Goal: Task Accomplishment & Management: Manage account settings

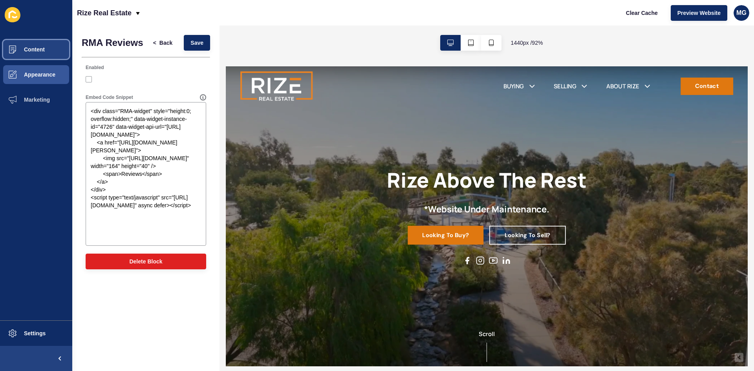
click at [37, 48] on span "Content" at bounding box center [22, 49] width 46 height 6
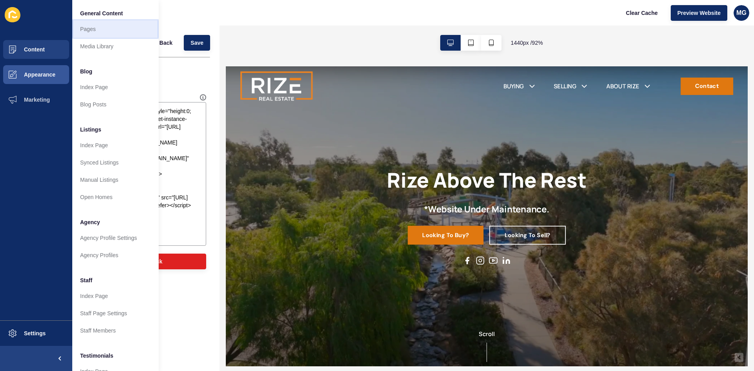
click at [97, 27] on link "Pages" at bounding box center [115, 28] width 86 height 17
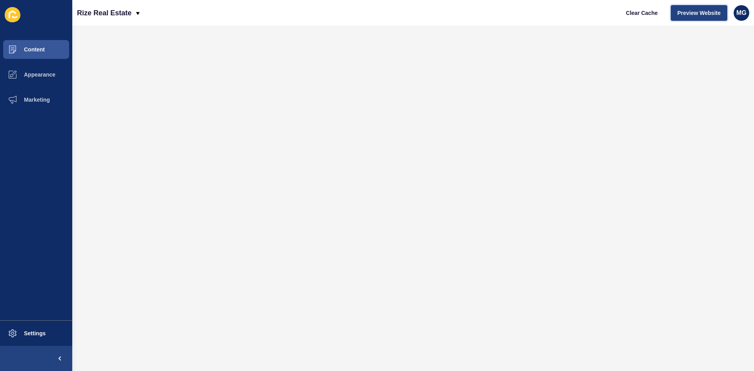
click at [695, 15] on span "Preview Website" at bounding box center [698, 13] width 43 height 8
click at [685, 16] on span "Preview Website" at bounding box center [698, 13] width 43 height 8
click at [698, 10] on span "Preview Website" at bounding box center [698, 13] width 43 height 8
click at [704, 10] on span "Preview Website" at bounding box center [698, 13] width 43 height 8
click at [39, 75] on span "Appearance" at bounding box center [27, 74] width 57 height 6
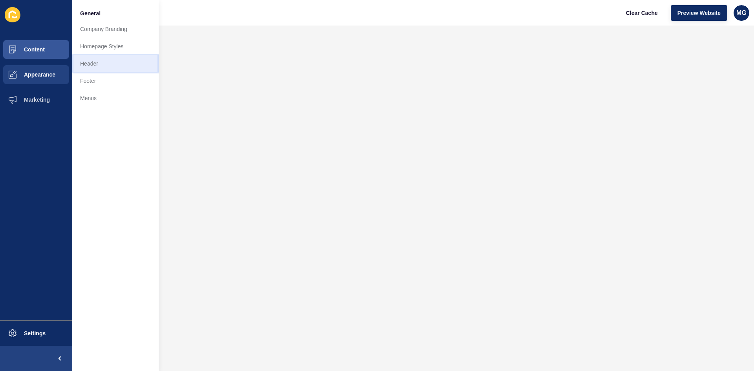
click at [108, 64] on link "Header" at bounding box center [115, 63] width 86 height 17
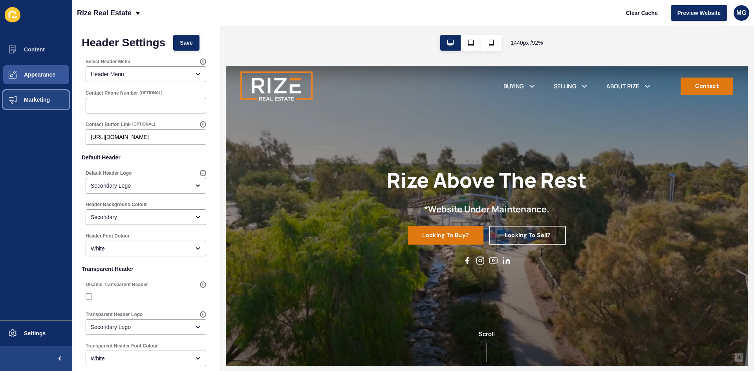
click at [35, 106] on button "Marketing" at bounding box center [36, 99] width 72 height 25
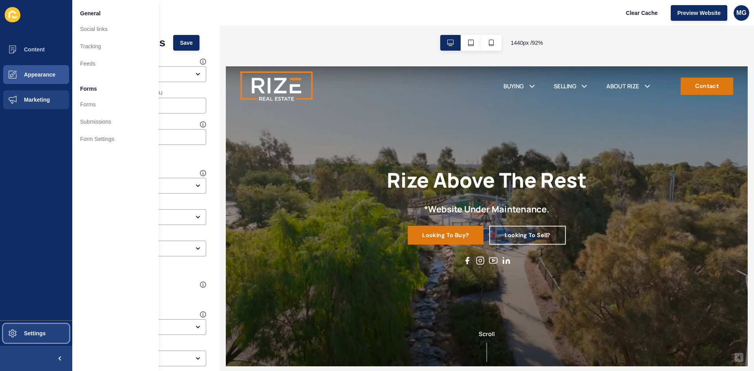
click at [33, 331] on span "Settings" at bounding box center [22, 333] width 47 height 6
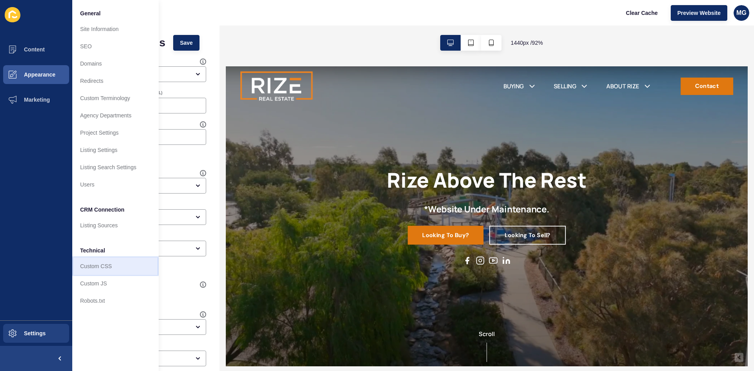
click at [98, 267] on link "Custom CSS" at bounding box center [115, 266] width 86 height 17
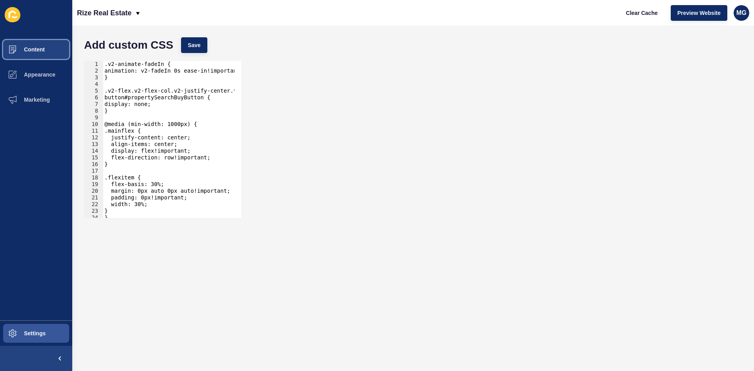
click at [43, 51] on span "Content" at bounding box center [22, 49] width 46 height 6
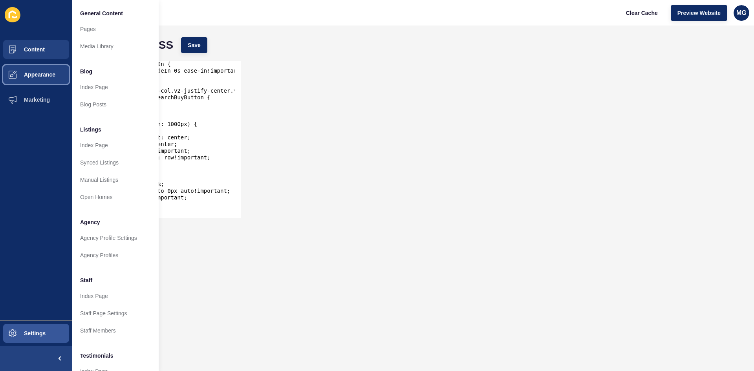
click at [43, 73] on span "Appearance" at bounding box center [27, 74] width 57 height 6
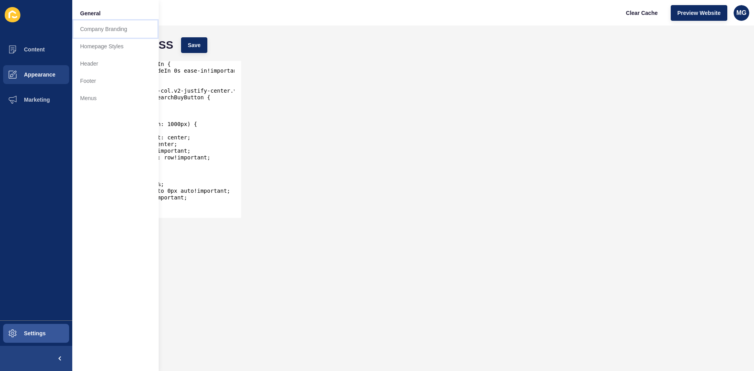
click at [103, 33] on link "Company Branding" at bounding box center [115, 28] width 86 height 17
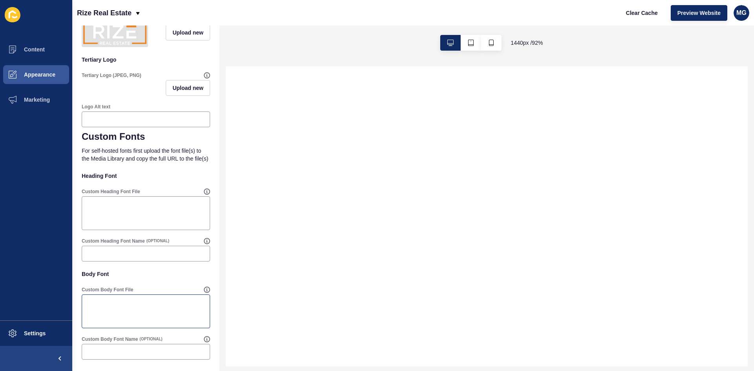
scroll to position [306, 0]
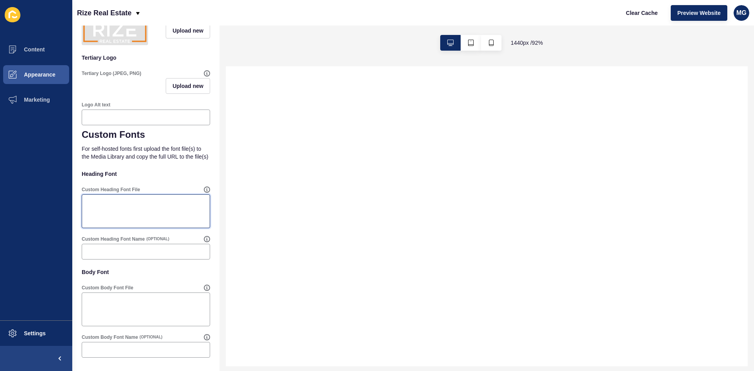
click at [115, 207] on textarea "Custom Heading Font File" at bounding box center [146, 211] width 126 height 31
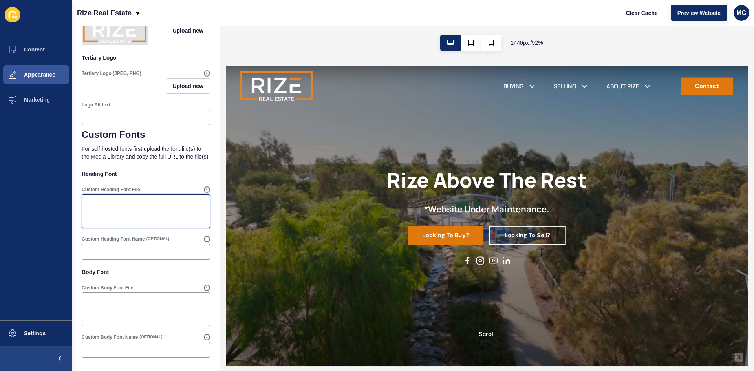
scroll to position [0, 0]
paste textarea "<link rel="preconnect" href="[URL][DOMAIN_NAME]"> <link rel="preconnect" href="…"
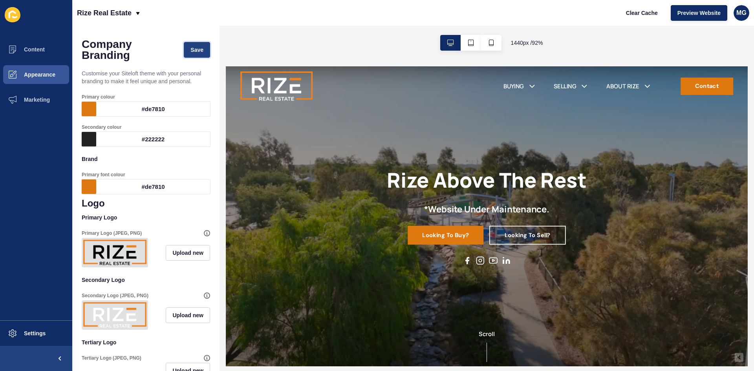
click at [190, 51] on span "Save" at bounding box center [196, 50] width 13 height 8
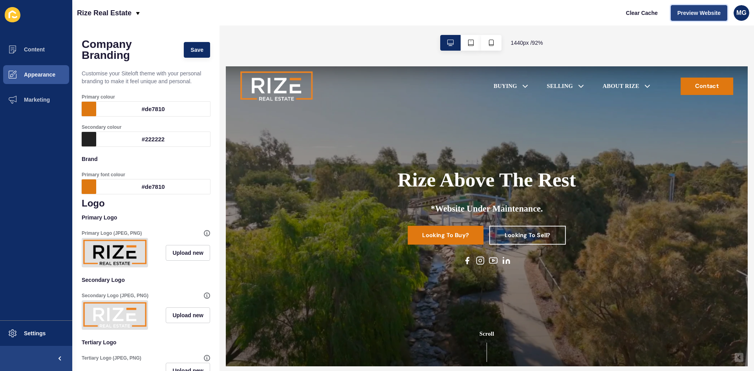
click at [701, 15] on span "Preview Website" at bounding box center [698, 13] width 43 height 8
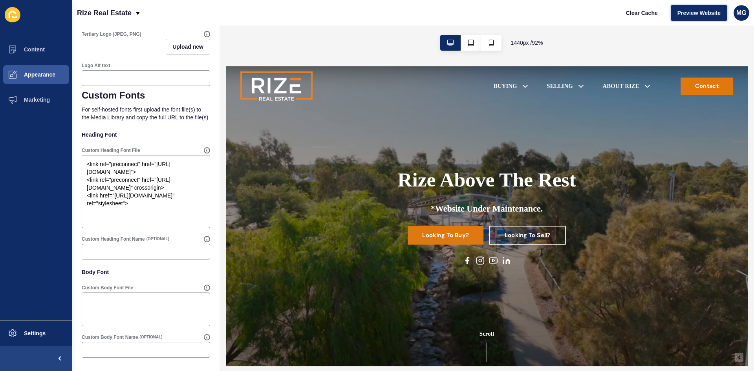
scroll to position [306, 0]
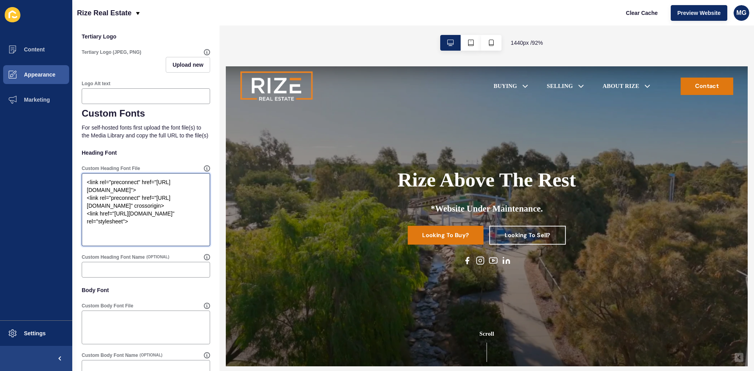
drag, startPoint x: 86, startPoint y: 201, endPoint x: 200, endPoint y: 269, distance: 132.6
click at [200, 250] on div "Custom Heading Font File <link rel="preconnect" href="[URL][DOMAIN_NAME]"> <lin…" at bounding box center [146, 205] width 128 height 89
paste textarea "[URL][DOMAIN_NAME]"
type textarea "[URL][DOMAIN_NAME]"
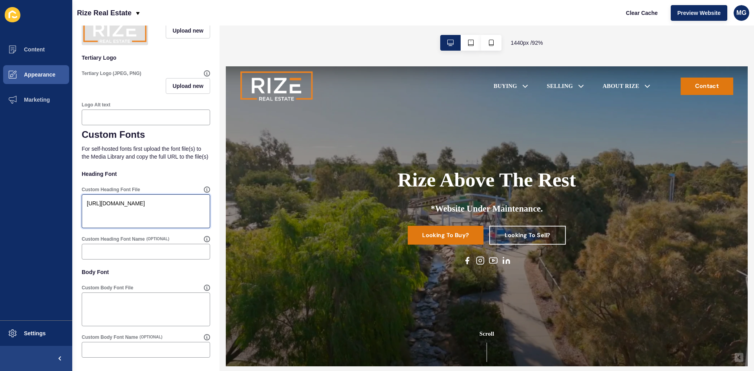
drag, startPoint x: 169, startPoint y: 217, endPoint x: 62, endPoint y: 196, distance: 108.8
click at [62, 196] on div "Content Appearance Marketing Settings Rize Real Estate Clear Cache Preview Webs…" at bounding box center [377, 185] width 754 height 371
paste textarea "<link rel="preconnect" href="[URL][DOMAIN_NAME]"> <link rel="preconnect" href="…"
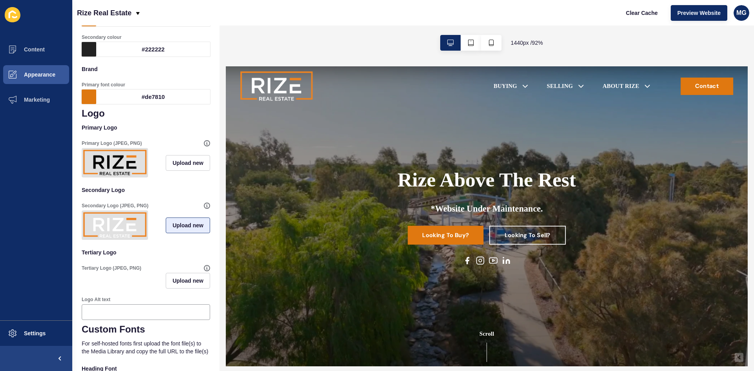
scroll to position [0, 0]
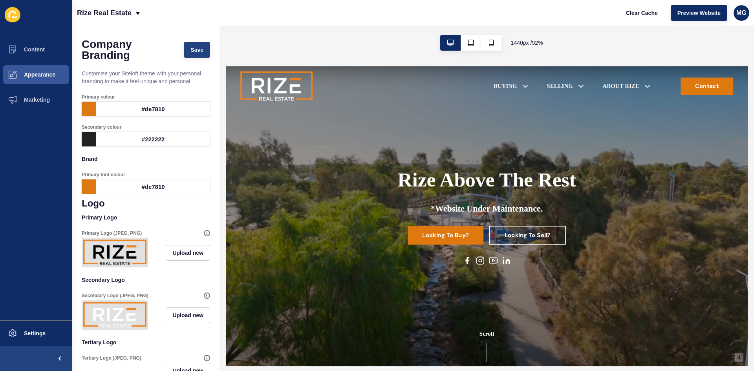
type textarea "<link rel="preconnect" href="[URL][DOMAIN_NAME]"> <link rel="preconnect" href="…"
click at [191, 55] on button "Save" at bounding box center [197, 50] width 26 height 16
click at [684, 13] on span "Preview Website" at bounding box center [698, 13] width 43 height 8
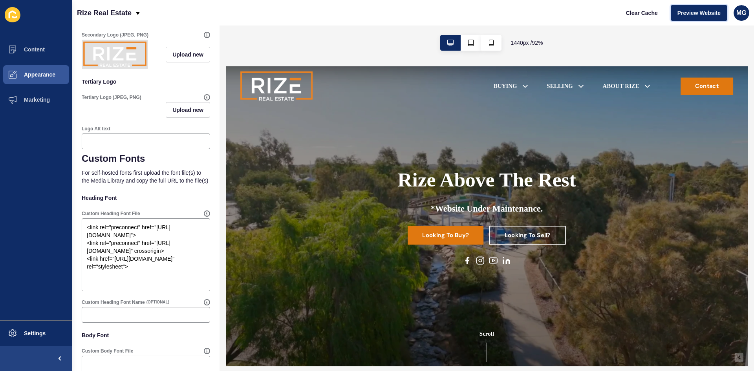
scroll to position [314, 0]
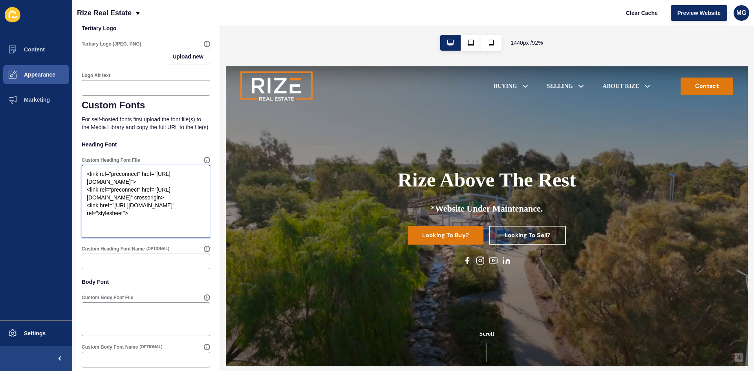
drag, startPoint x: 139, startPoint y: 251, endPoint x: 78, endPoint y: 183, distance: 91.7
click at [78, 183] on div "Company Branding Save Customise your Siteloft theme with your personal branding…" at bounding box center [145, 45] width 147 height 669
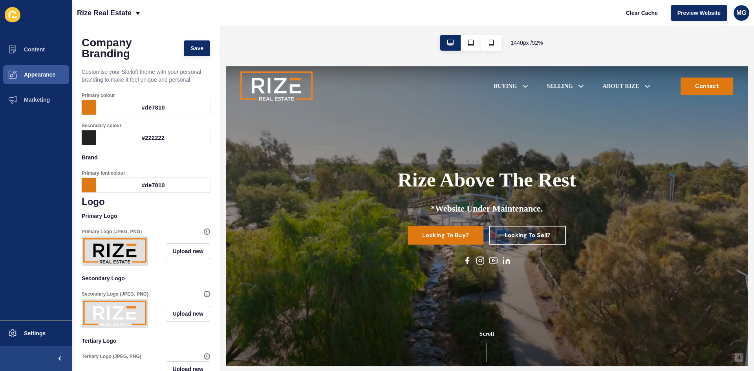
scroll to position [0, 0]
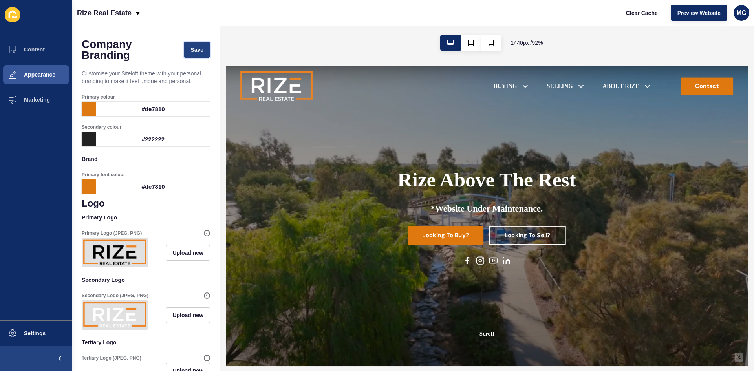
click at [196, 49] on span "Save" at bounding box center [196, 50] width 13 height 8
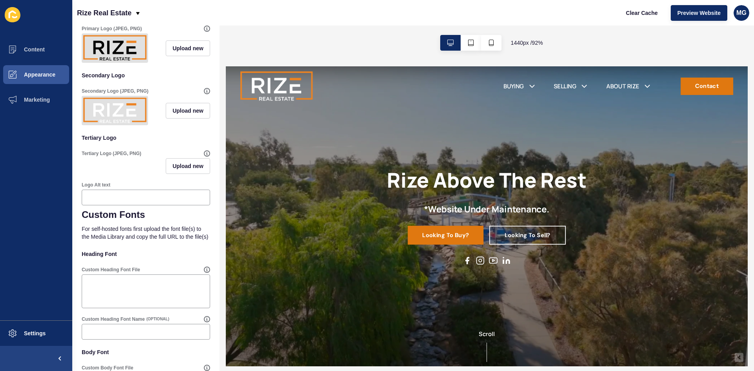
scroll to position [306, 0]
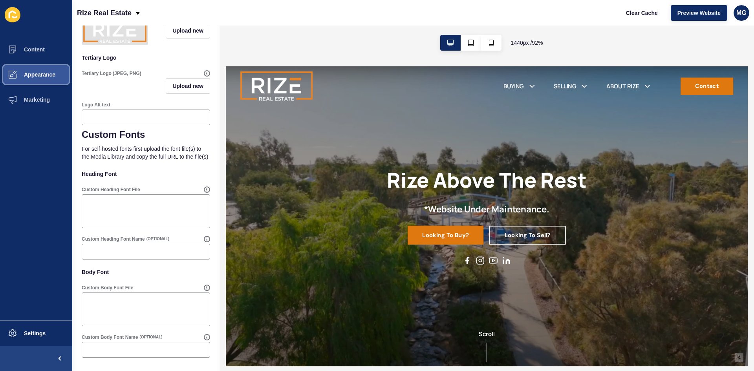
click at [42, 74] on span "Appearance" at bounding box center [27, 74] width 57 height 6
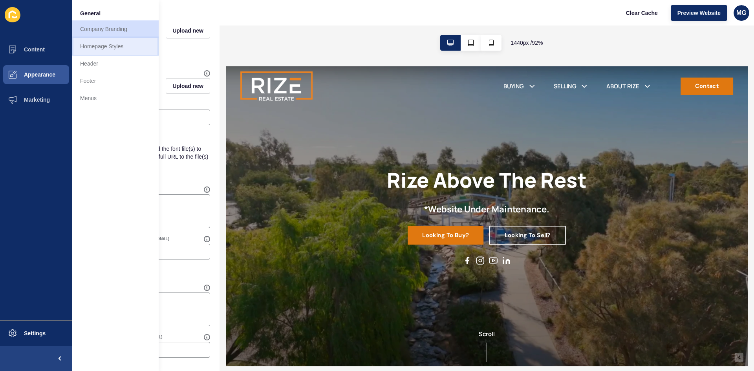
click at [96, 49] on link "Homepage Styles" at bounding box center [115, 46] width 86 height 17
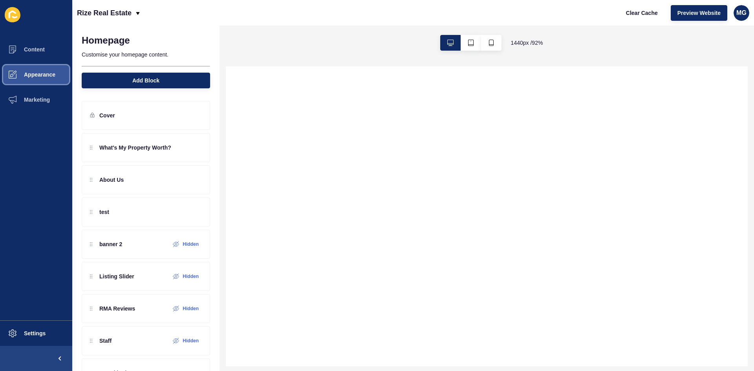
click at [46, 73] on span "Appearance" at bounding box center [27, 74] width 57 height 6
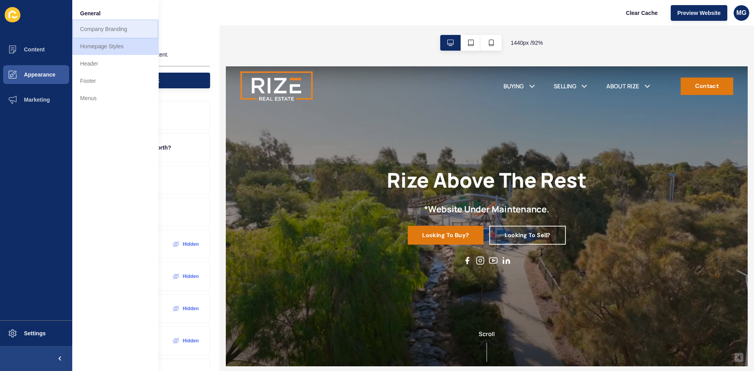
click at [113, 31] on link "Company Branding" at bounding box center [115, 28] width 86 height 17
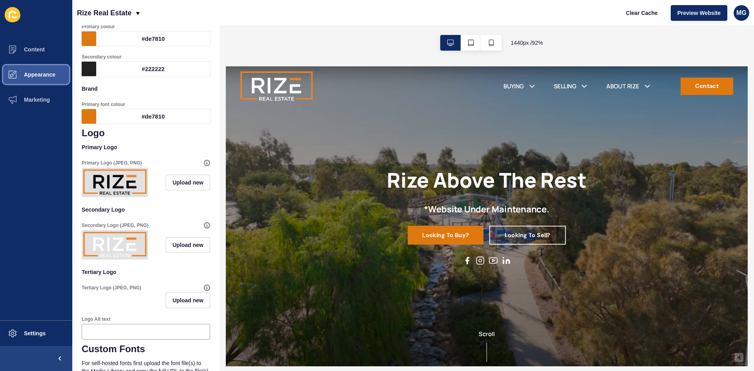
click at [36, 72] on span "Appearance" at bounding box center [27, 74] width 57 height 6
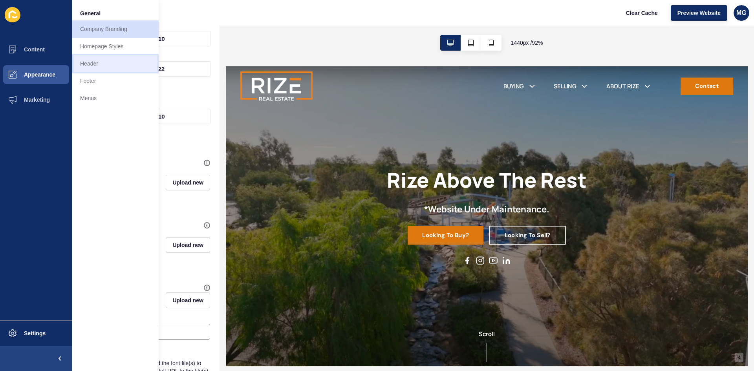
click at [95, 64] on link "Header" at bounding box center [115, 63] width 86 height 17
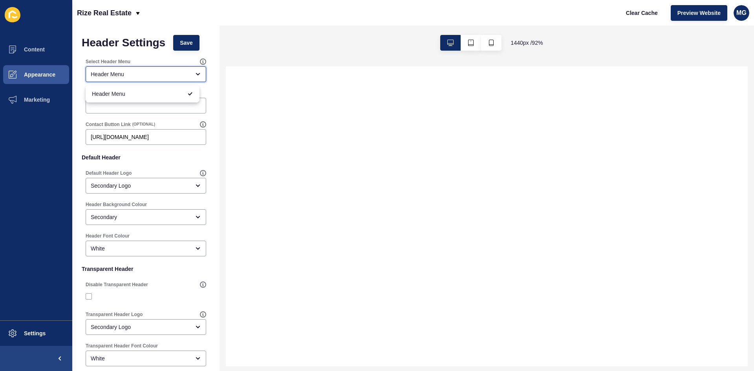
click at [133, 76] on div "Header Menu" at bounding box center [140, 74] width 99 height 8
click at [165, 73] on div "Header Menu" at bounding box center [140, 74] width 99 height 8
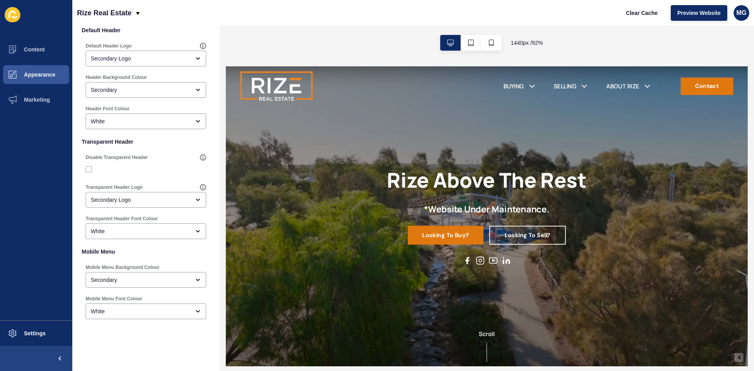
scroll to position [128, 0]
click at [36, 47] on span "Content" at bounding box center [22, 49] width 46 height 6
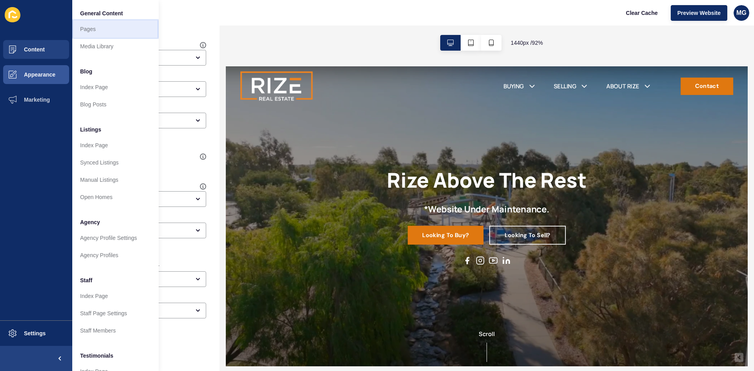
click at [101, 30] on link "Pages" at bounding box center [115, 28] width 86 height 17
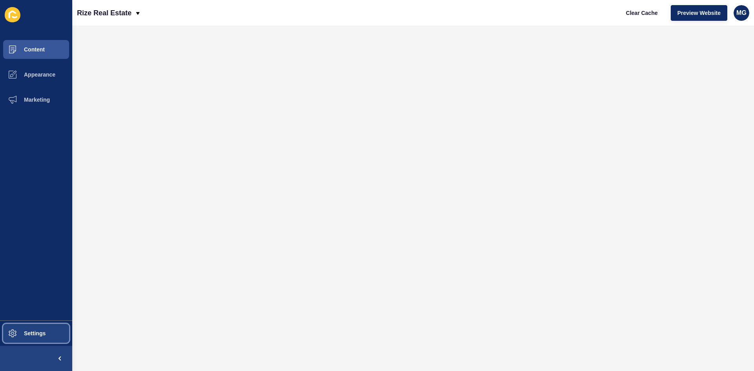
click at [31, 335] on span "Settings" at bounding box center [22, 333] width 47 height 6
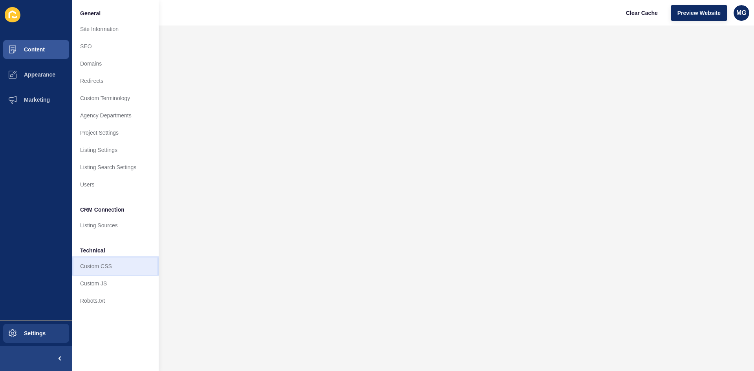
click at [94, 267] on link "Custom CSS" at bounding box center [115, 266] width 86 height 17
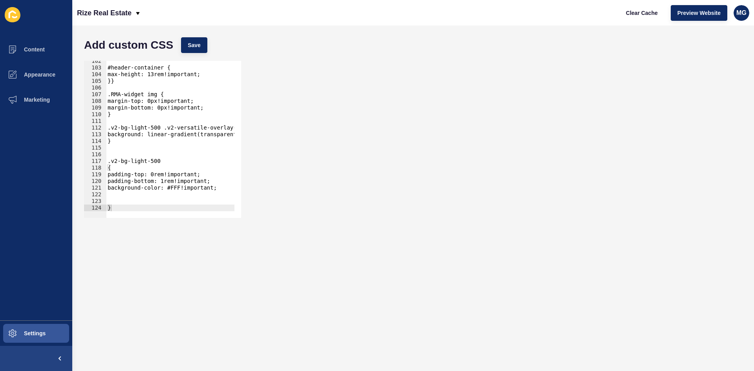
scroll to position [677, 0]
click at [218, 191] on div "#header-container { max-height: 13rem!important; }} .RMA-widget img { margin-to…" at bounding box center [310, 140] width 408 height 164
paste textarea "}"
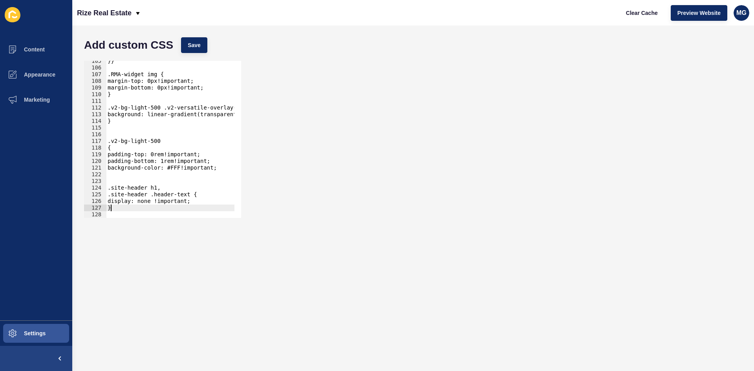
scroll to position [697, 0]
click at [199, 44] on span "Save" at bounding box center [194, 45] width 13 height 8
click at [696, 13] on span "Preview Website" at bounding box center [698, 13] width 43 height 8
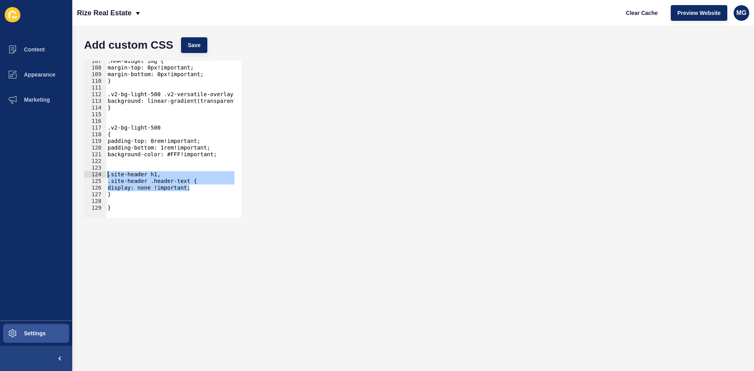
drag, startPoint x: 213, startPoint y: 189, endPoint x: 107, endPoint y: 173, distance: 107.2
click at [107, 173] on div ".RMA-widget img { margin-top: 0px!important; margin-bottom: 0px!important; } .v…" at bounding box center [310, 140] width 408 height 164
type textarea ".site-header h1, .site-header .header-text {"
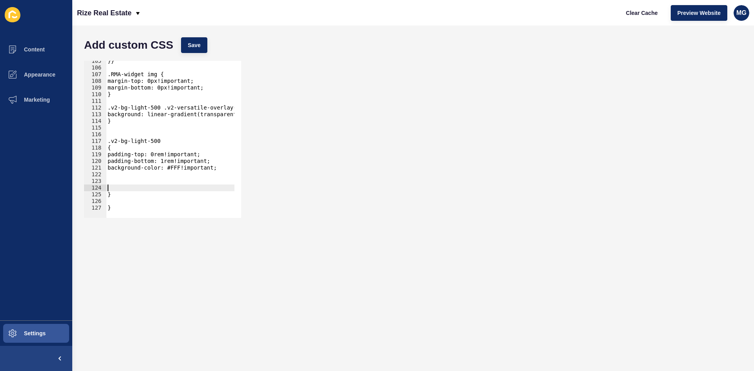
scroll to position [697, 0]
click at [197, 46] on span "Save" at bounding box center [194, 45] width 13 height 8
type textarea "}"
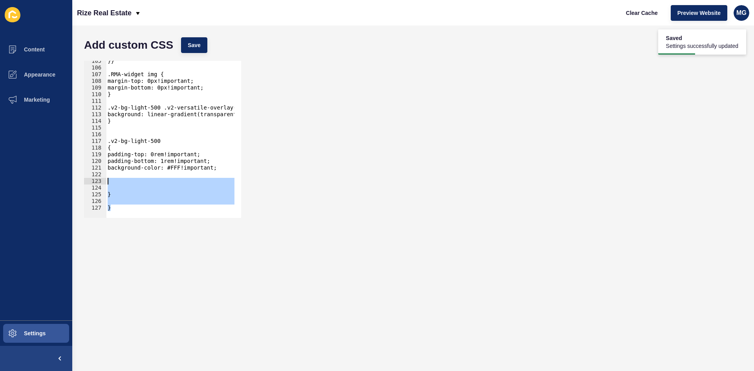
drag, startPoint x: 122, startPoint y: 208, endPoint x: 107, endPoint y: 183, distance: 30.0
click at [107, 183] on div "}} .RMA-widget img { margin-top: 0px!important; margin-bottom: 0px!important; }…" at bounding box center [310, 140] width 408 height 164
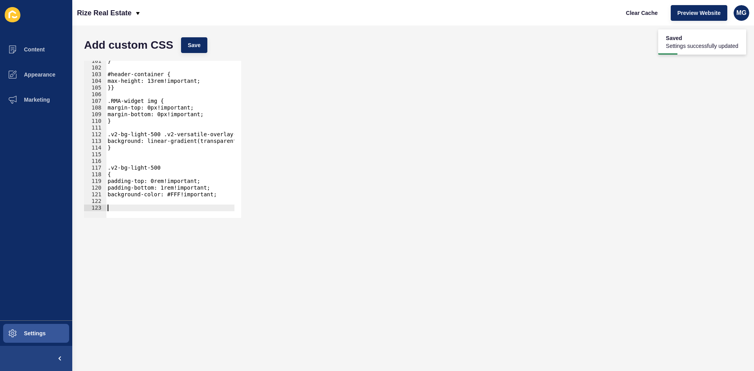
scroll to position [664, 0]
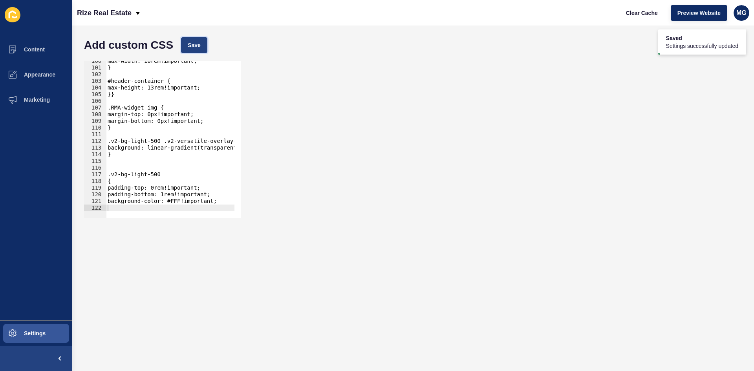
click at [197, 45] on span "Save" at bounding box center [194, 45] width 13 height 8
click at [48, 48] on button "Content" at bounding box center [36, 49] width 72 height 25
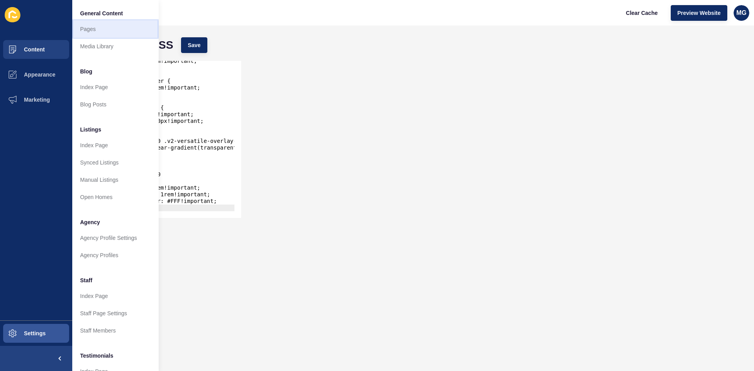
click at [85, 30] on link "Pages" at bounding box center [115, 28] width 86 height 17
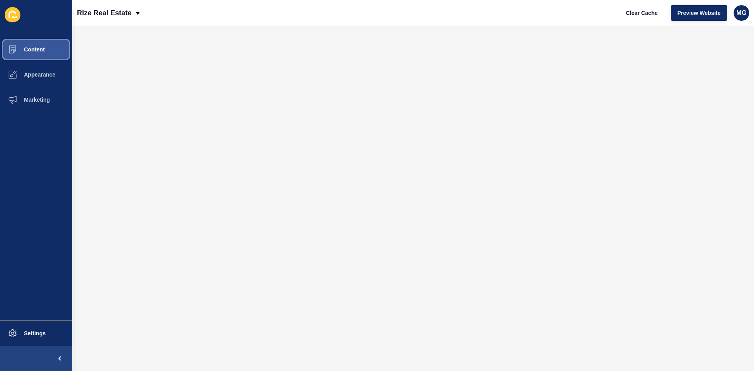
click at [32, 48] on span "Content" at bounding box center [22, 49] width 46 height 6
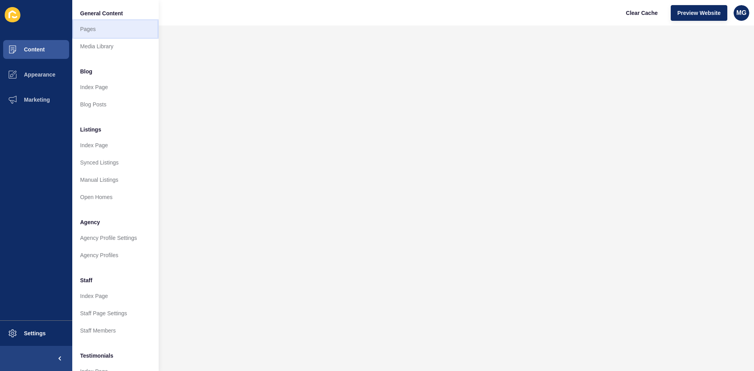
click at [99, 30] on link "Pages" at bounding box center [115, 28] width 86 height 17
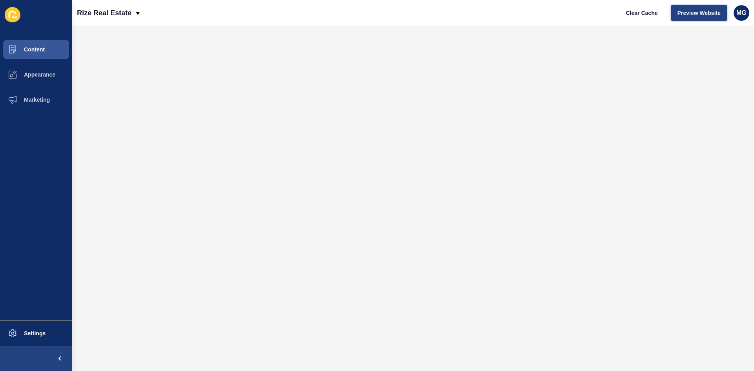
click at [685, 13] on span "Preview Website" at bounding box center [698, 13] width 43 height 8
click at [703, 18] on button "Preview Website" at bounding box center [699, 13] width 57 height 16
click at [33, 75] on span "Appearance" at bounding box center [27, 74] width 57 height 6
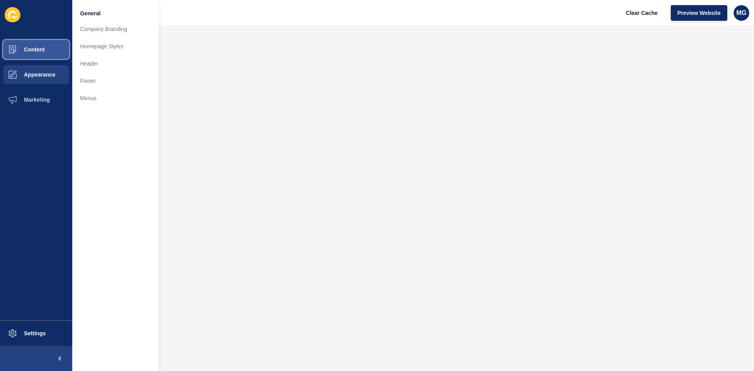
click at [36, 49] on span "Content" at bounding box center [22, 49] width 46 height 6
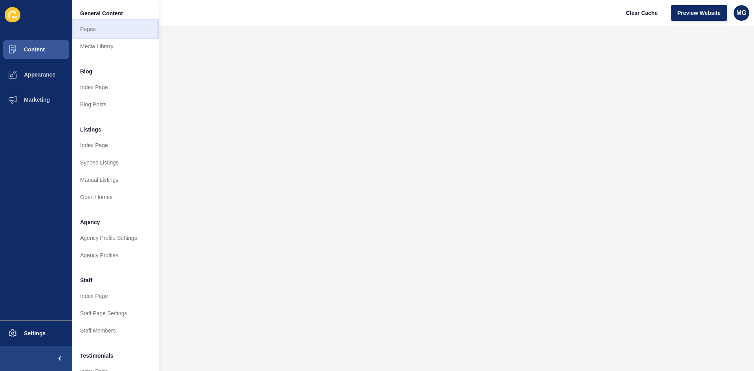
click at [98, 31] on link "Pages" at bounding box center [115, 28] width 86 height 17
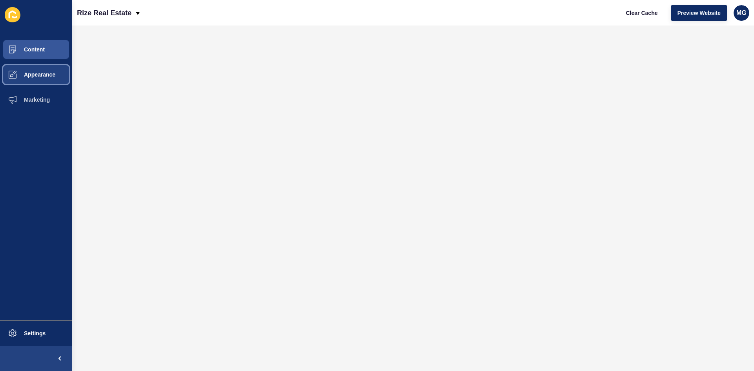
click at [41, 76] on span "Appearance" at bounding box center [27, 74] width 57 height 6
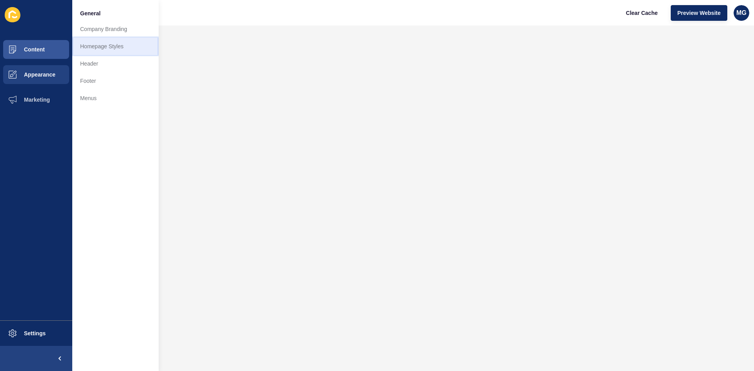
click at [107, 50] on link "Homepage Styles" at bounding box center [115, 46] width 86 height 17
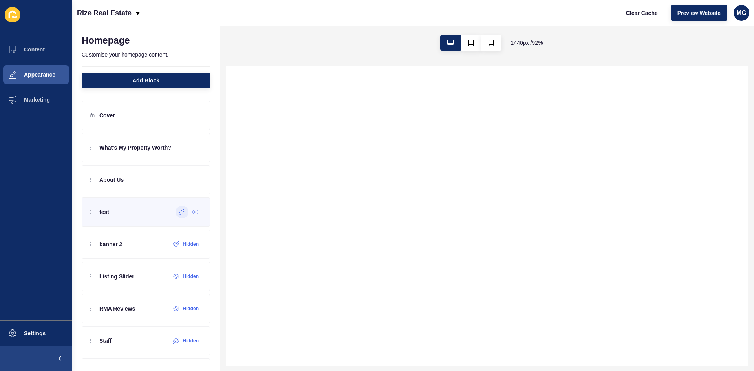
click at [179, 213] on icon at bounding box center [182, 212] width 7 height 6
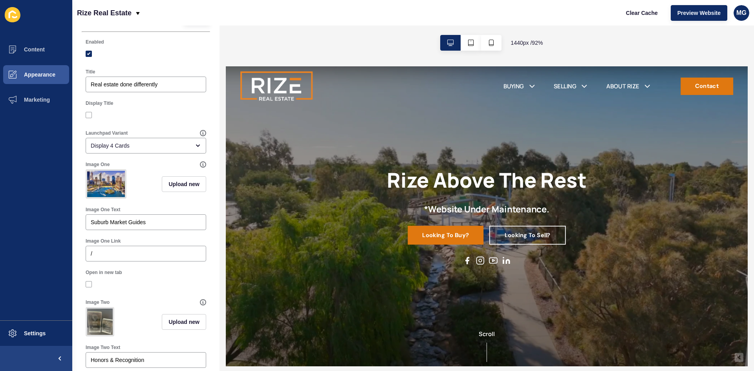
scroll to position [39, 0]
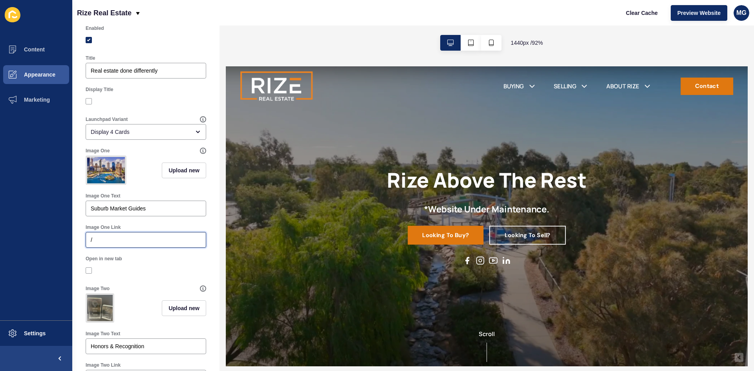
click at [131, 244] on input "/" at bounding box center [146, 240] width 110 height 8
paste input "suburb-market-reports"
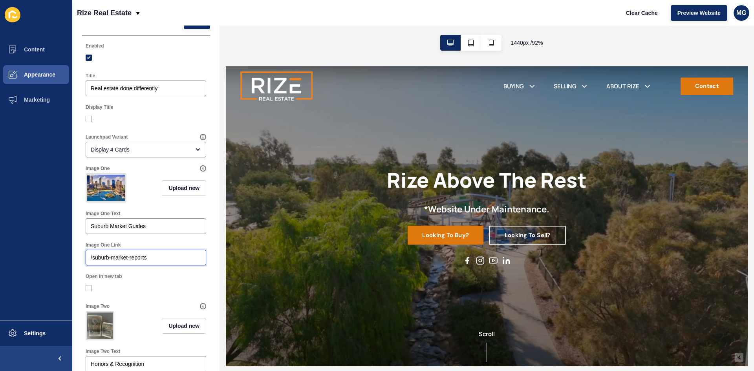
scroll to position [0, 0]
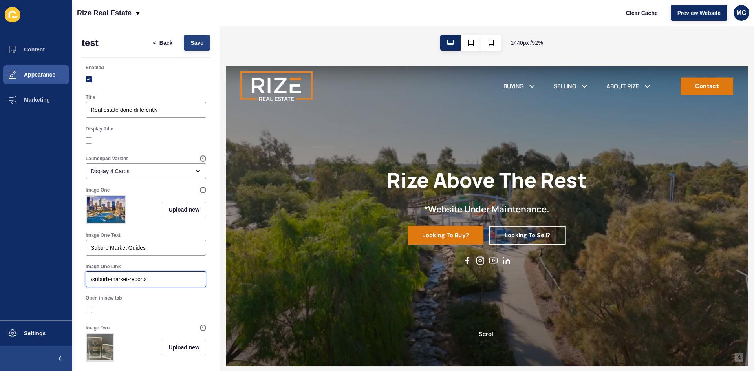
type input "/suburb-market-reports"
click at [192, 47] on button "Save" at bounding box center [197, 43] width 26 height 16
click at [698, 12] on span "Preview Website" at bounding box center [698, 13] width 43 height 8
click at [161, 44] on span "Back" at bounding box center [165, 43] width 13 height 8
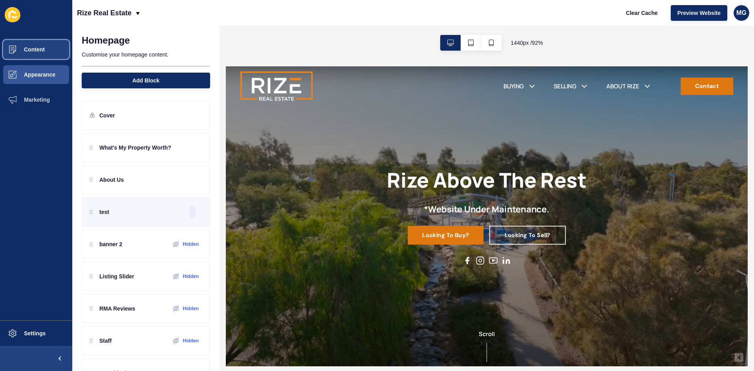
click at [39, 48] on span "Content" at bounding box center [22, 49] width 46 height 6
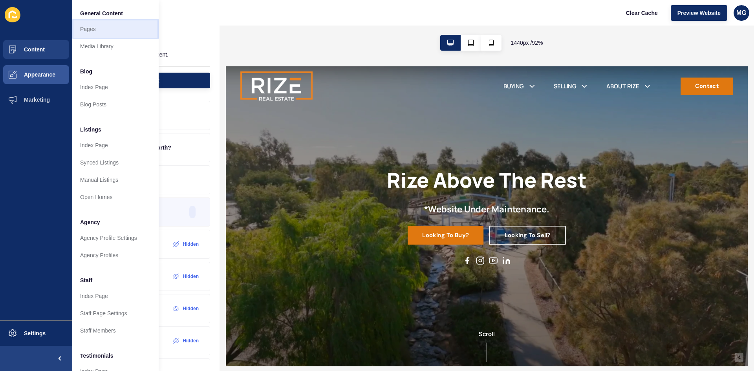
click at [86, 32] on link "Pages" at bounding box center [115, 28] width 86 height 17
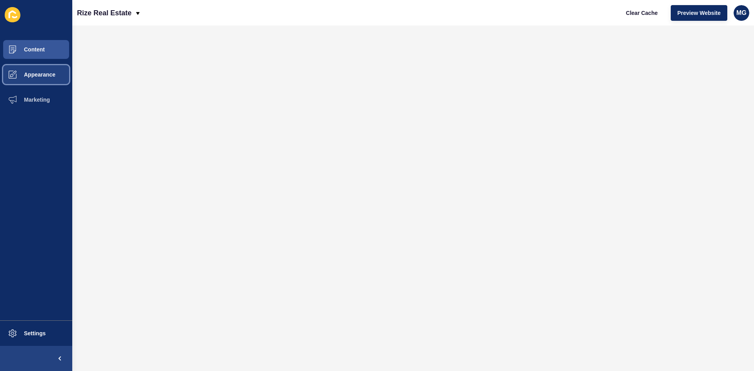
click at [53, 73] on span "Appearance" at bounding box center [27, 74] width 57 height 6
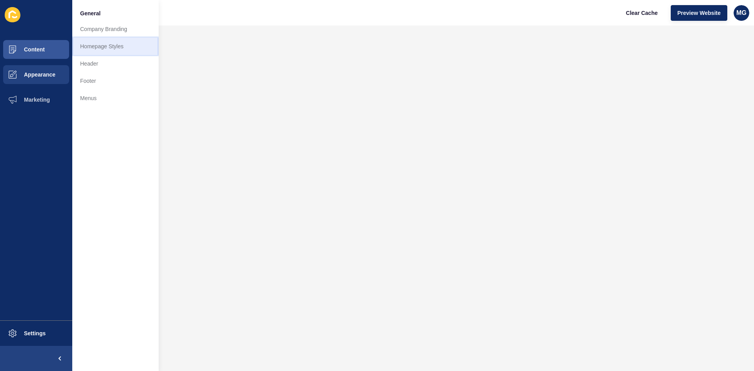
click at [104, 47] on link "Homepage Styles" at bounding box center [115, 46] width 86 height 17
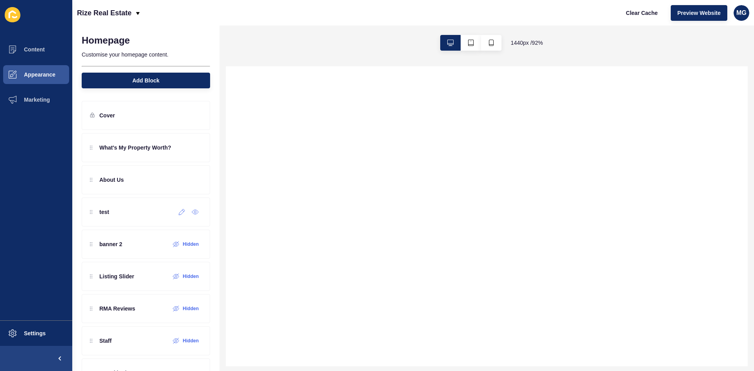
click at [178, 215] on div at bounding box center [182, 212] width 13 height 13
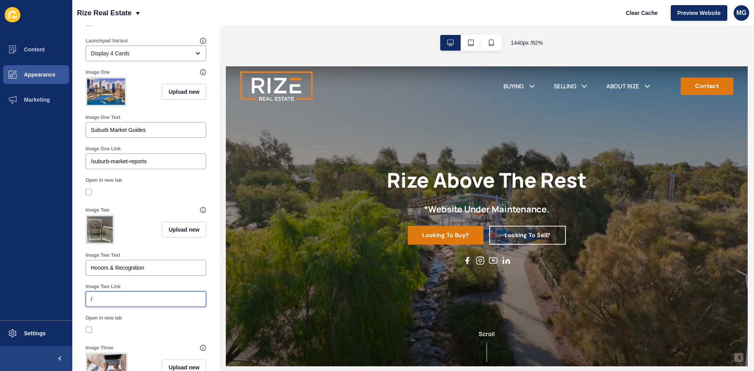
click at [118, 303] on input "/" at bounding box center [146, 299] width 110 height 8
paste input "awards-recognition"
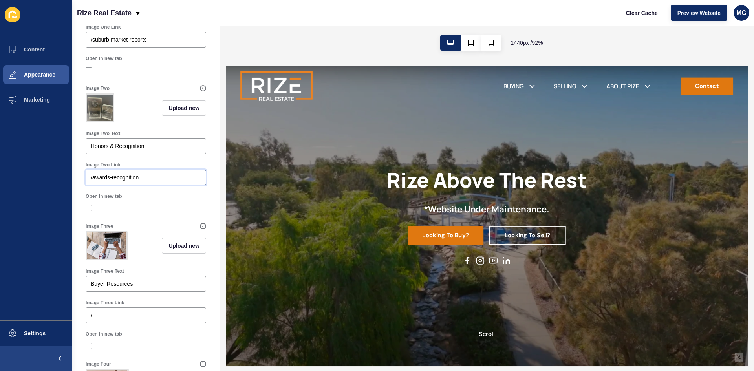
scroll to position [236, 0]
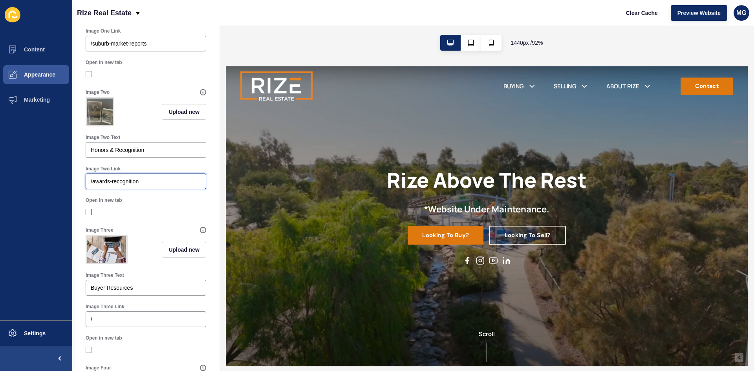
type input "/awards-recognition"
click at [89, 215] on label at bounding box center [89, 212] width 6 height 6
click at [89, 215] on input "Open in new tab" at bounding box center [89, 212] width 5 height 5
checkbox input "true"
click at [90, 77] on label at bounding box center [89, 74] width 6 height 6
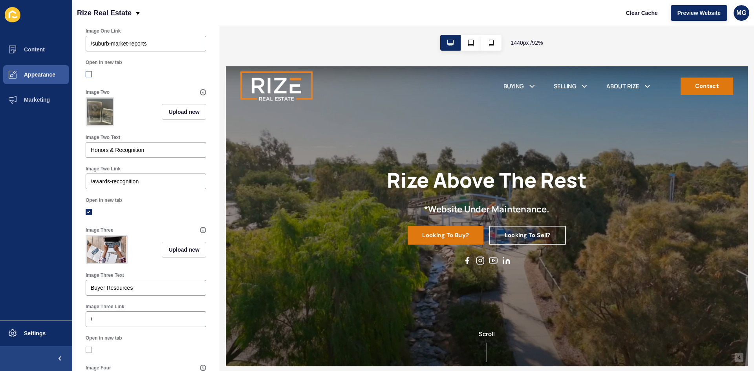
click at [90, 77] on input "Open in new tab" at bounding box center [89, 74] width 5 height 5
checkbox input "true"
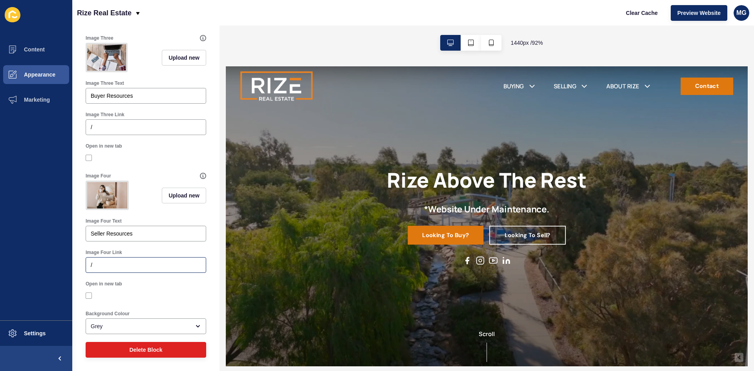
scroll to position [454, 0]
click at [87, 155] on label at bounding box center [89, 158] width 6 height 6
click at [87, 155] on input "Open in new tab" at bounding box center [89, 157] width 5 height 5
checkbox input "true"
click at [90, 296] on label at bounding box center [89, 296] width 6 height 6
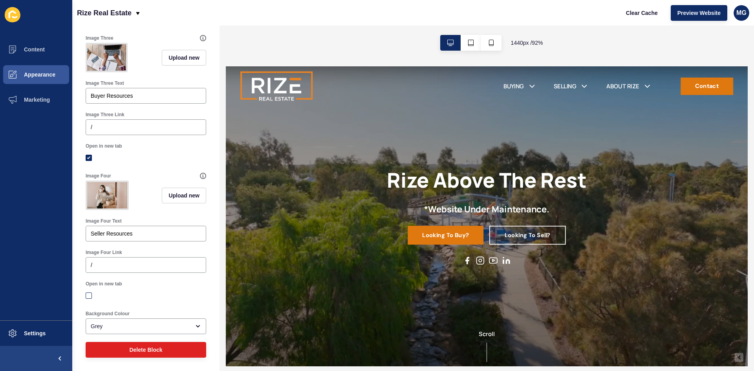
click at [90, 296] on input "Open in new tab" at bounding box center [89, 295] width 5 height 5
checkbox input "true"
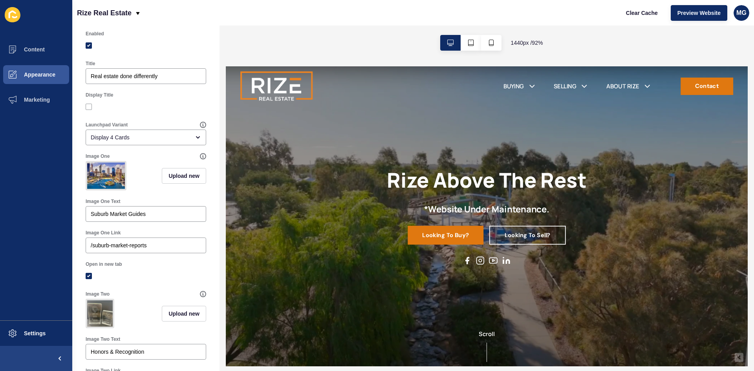
scroll to position [0, 0]
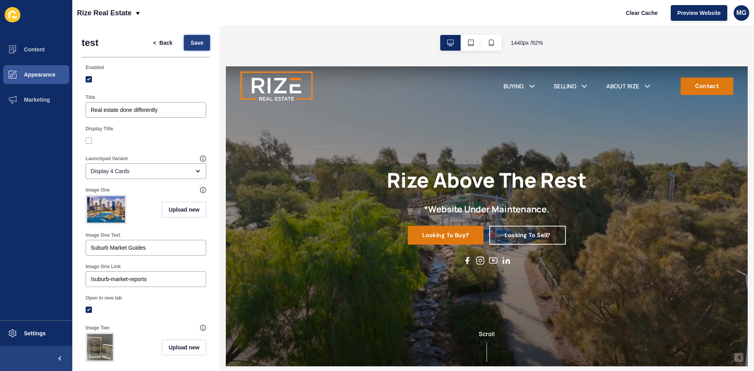
click at [195, 45] on span "Save" at bounding box center [196, 43] width 13 height 8
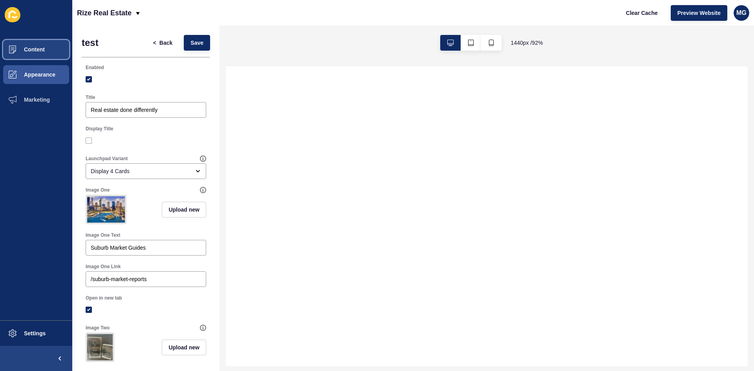
click at [25, 55] on span at bounding box center [12, 49] width 25 height 25
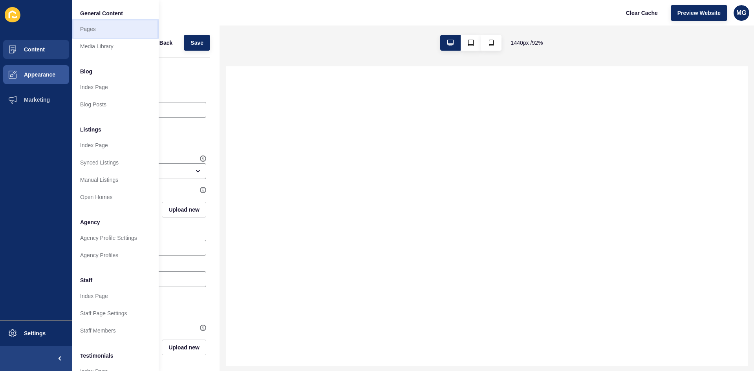
click at [112, 31] on link "Pages" at bounding box center [115, 28] width 86 height 17
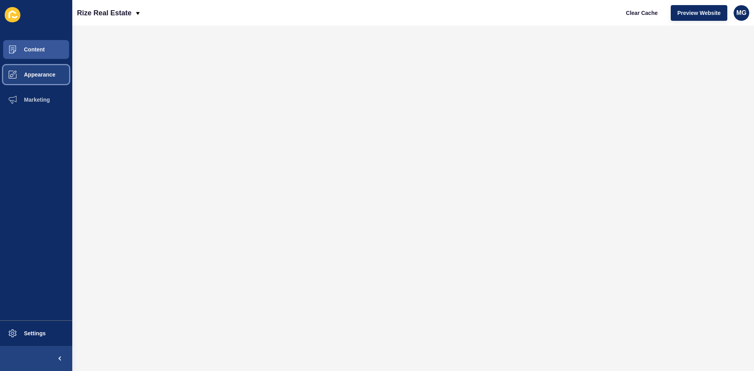
click at [37, 79] on button "Appearance" at bounding box center [36, 74] width 72 height 25
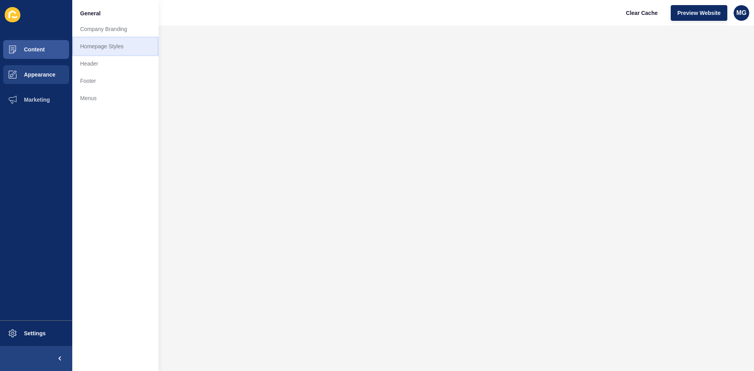
click at [102, 48] on link "Homepage Styles" at bounding box center [115, 46] width 86 height 17
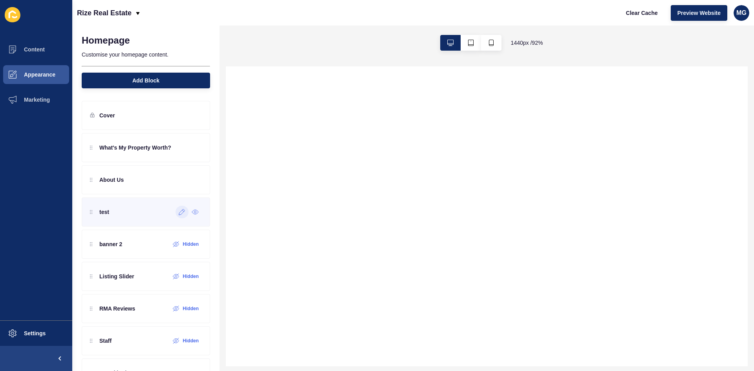
click at [176, 215] on div at bounding box center [182, 212] width 13 height 13
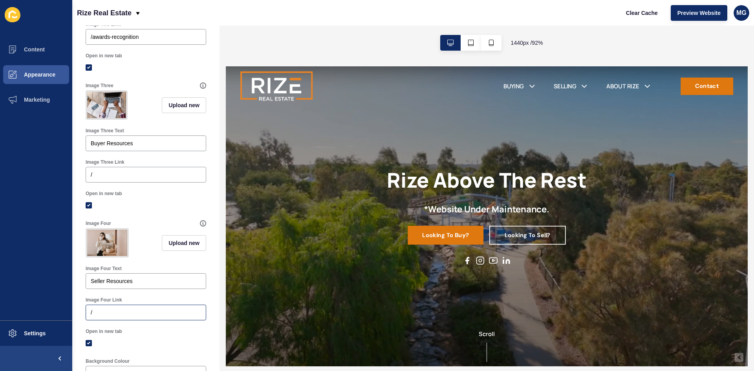
scroll to position [432, 0]
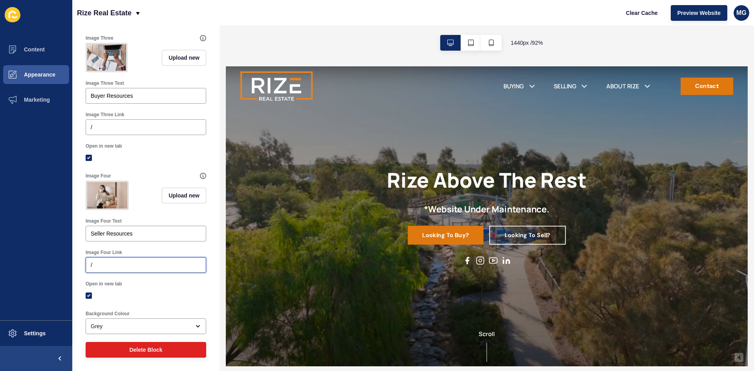
click at [116, 269] on input "/" at bounding box center [146, 265] width 110 height 8
paste input "downloadable-forms-for-selling"
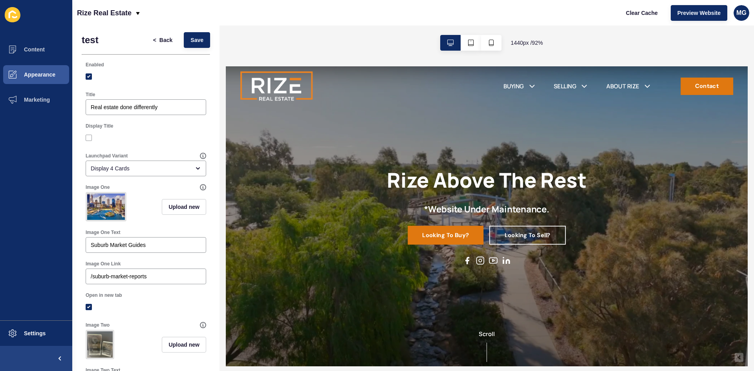
scroll to position [0, 0]
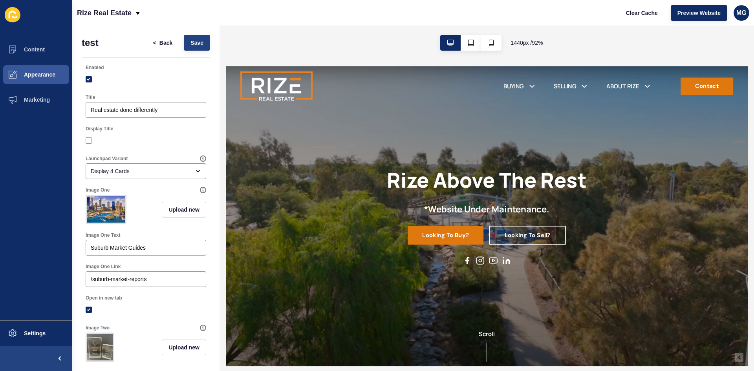
type input "/downloadable-forms-for-selling"
click at [190, 45] on span "Save" at bounding box center [196, 43] width 13 height 8
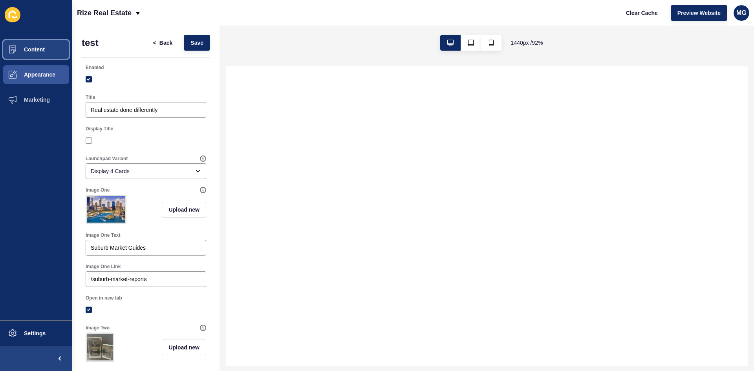
click at [50, 51] on button "Content" at bounding box center [36, 49] width 72 height 25
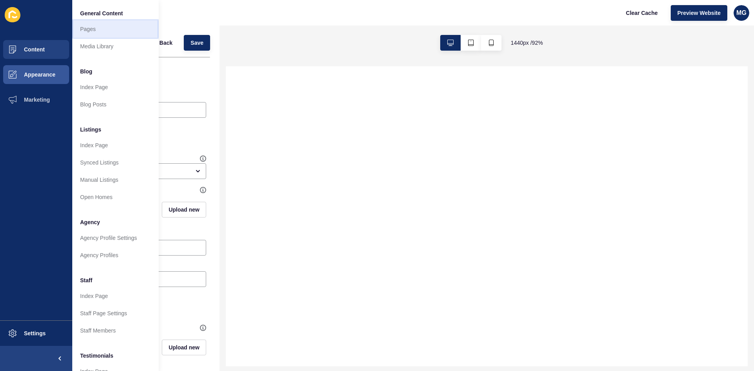
click at [103, 32] on link "Pages" at bounding box center [115, 28] width 86 height 17
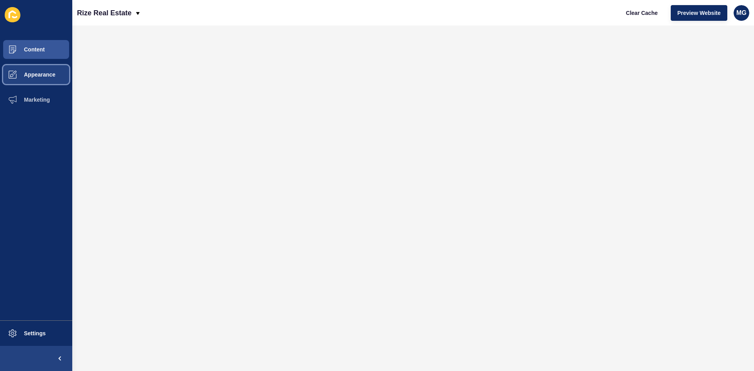
click at [31, 69] on button "Appearance" at bounding box center [36, 74] width 72 height 25
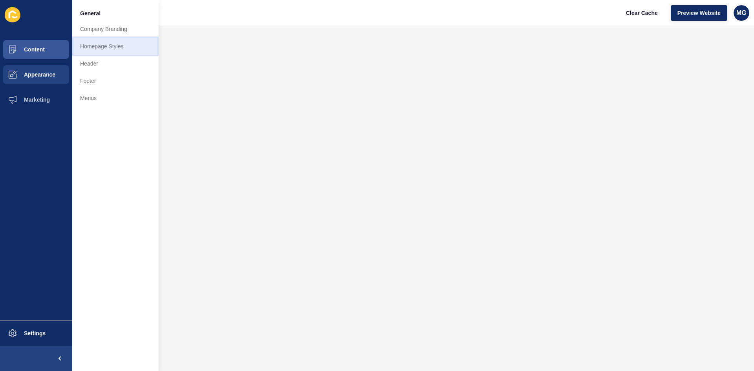
click at [103, 45] on link "Homepage Styles" at bounding box center [115, 46] width 86 height 17
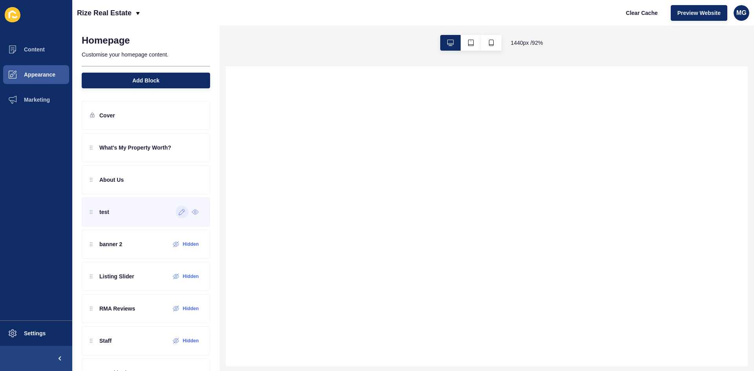
click at [176, 216] on div at bounding box center [182, 212] width 13 height 13
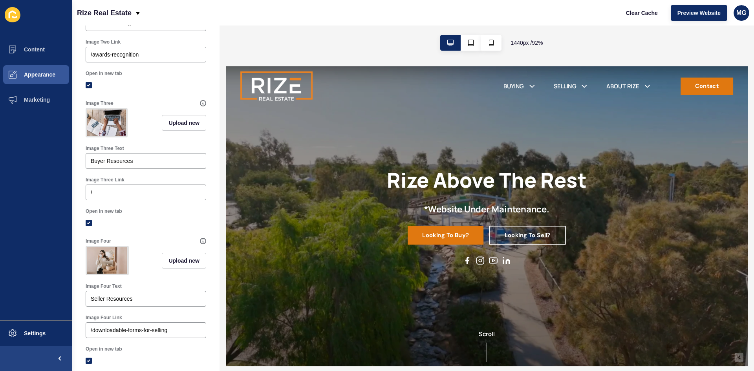
scroll to position [393, 0]
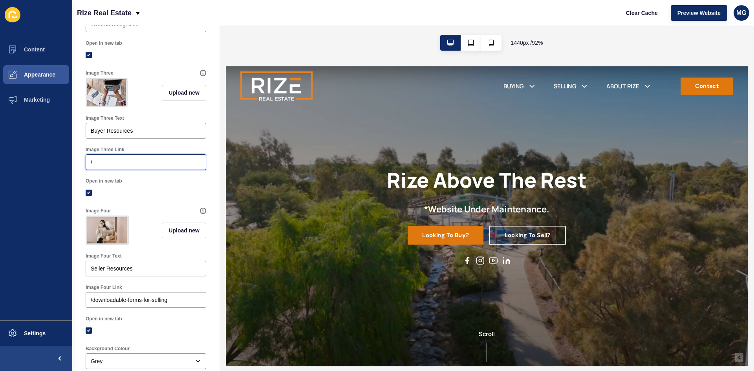
click at [109, 166] on input "/" at bounding box center [146, 162] width 110 height 8
paste input "downloadable-forms-for-buying"
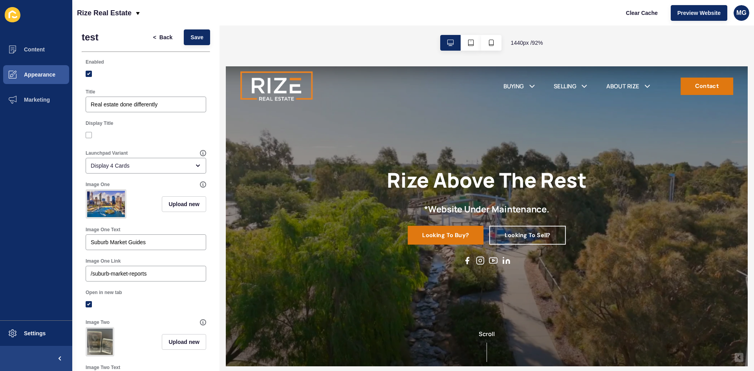
scroll to position [0, 0]
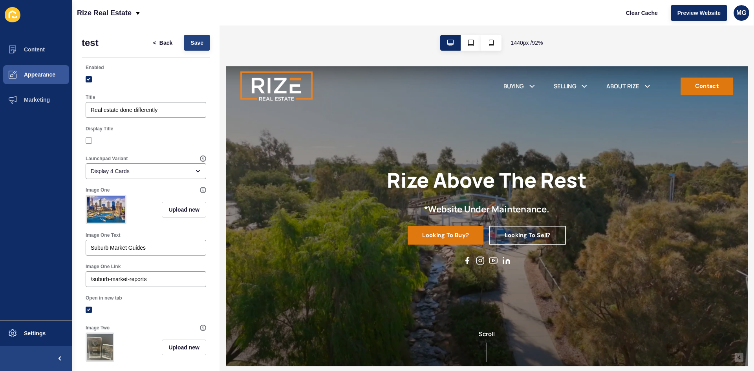
type input "/downloadable-forms-for-buying"
click at [190, 45] on span "Save" at bounding box center [196, 43] width 13 height 8
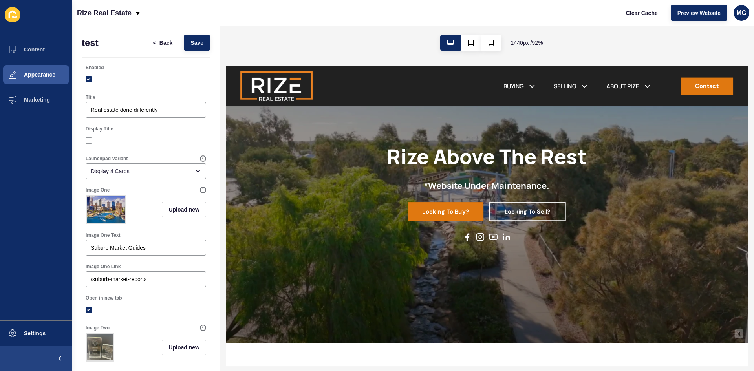
scroll to position [39, 0]
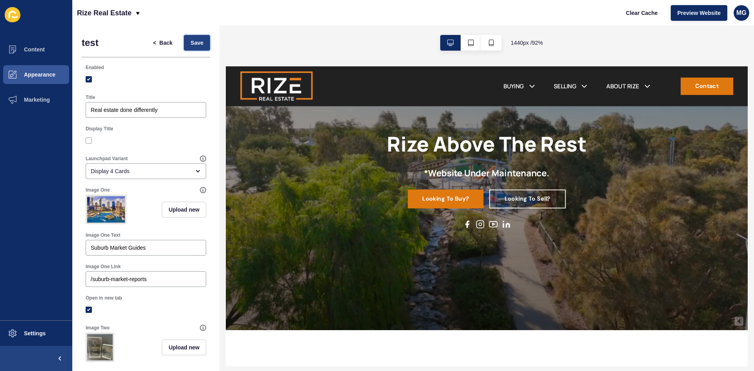
click at [190, 44] on span "Save" at bounding box center [196, 43] width 13 height 8
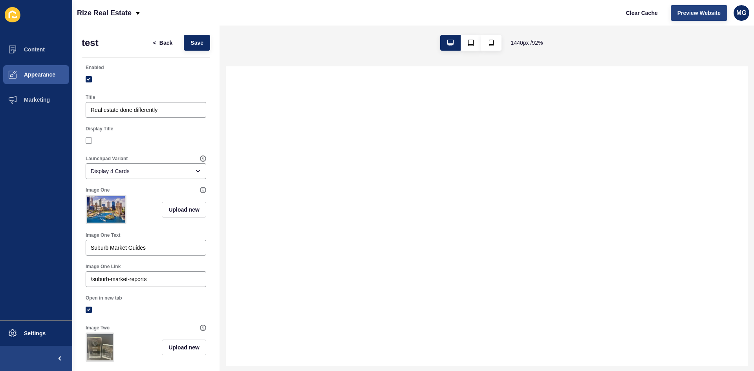
scroll to position [0, 0]
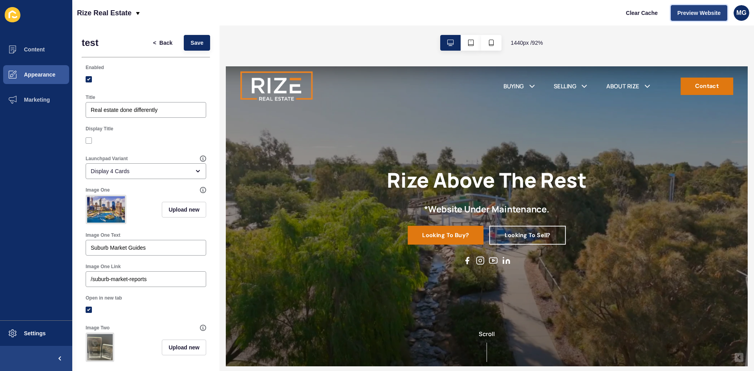
click at [698, 16] on span "Preview Website" at bounding box center [698, 13] width 43 height 8
